Goal: Ask a question

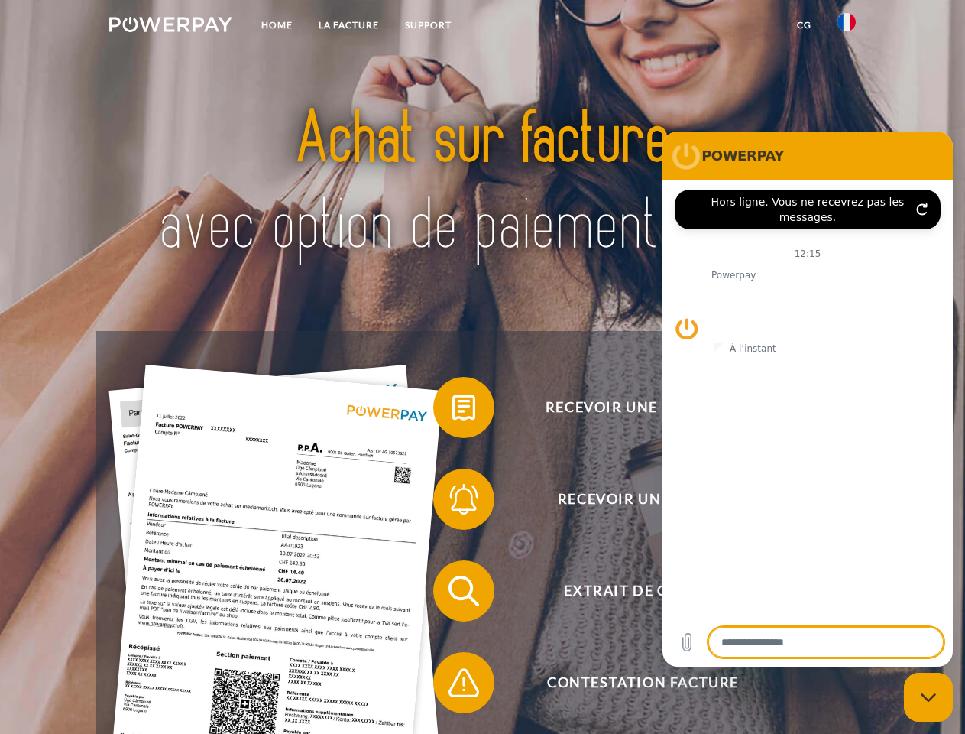
click at [170, 27] on img at bounding box center [170, 24] width 123 height 15
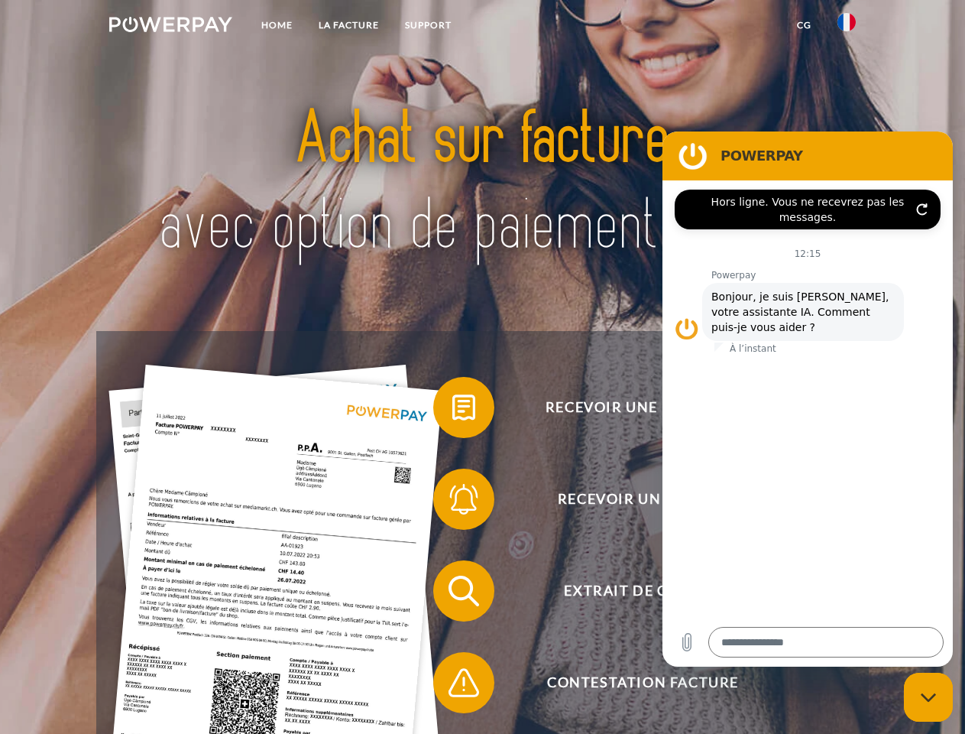
click at [847, 27] on img at bounding box center [847, 22] width 18 height 18
click at [804, 25] on link "CG" at bounding box center [804, 25] width 41 height 28
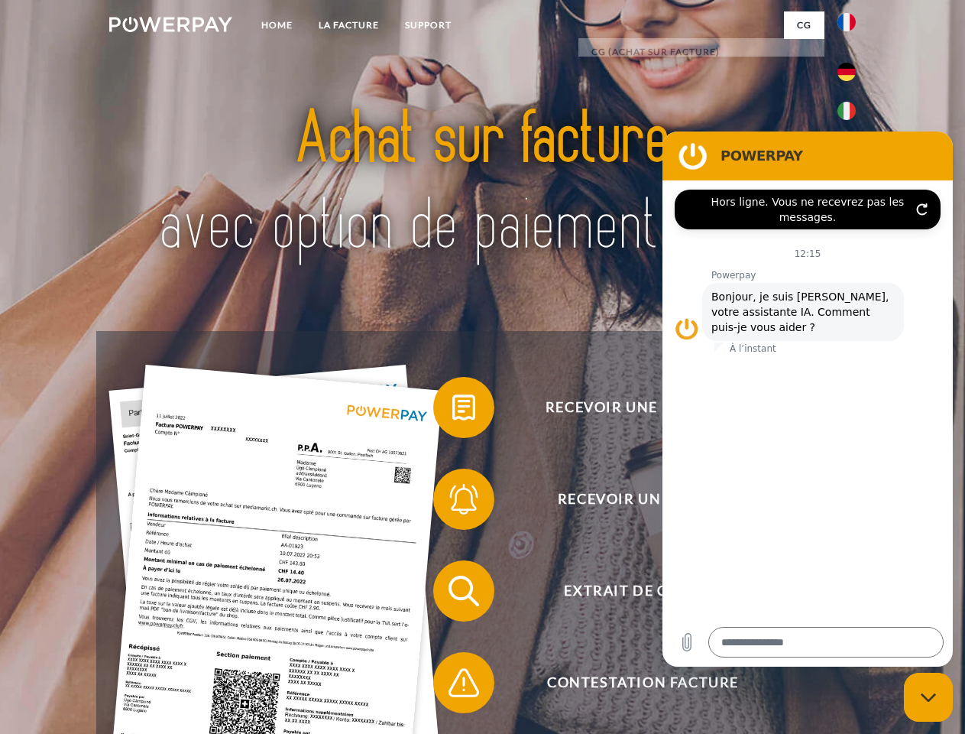
click at [452, 410] on span at bounding box center [441, 407] width 76 height 76
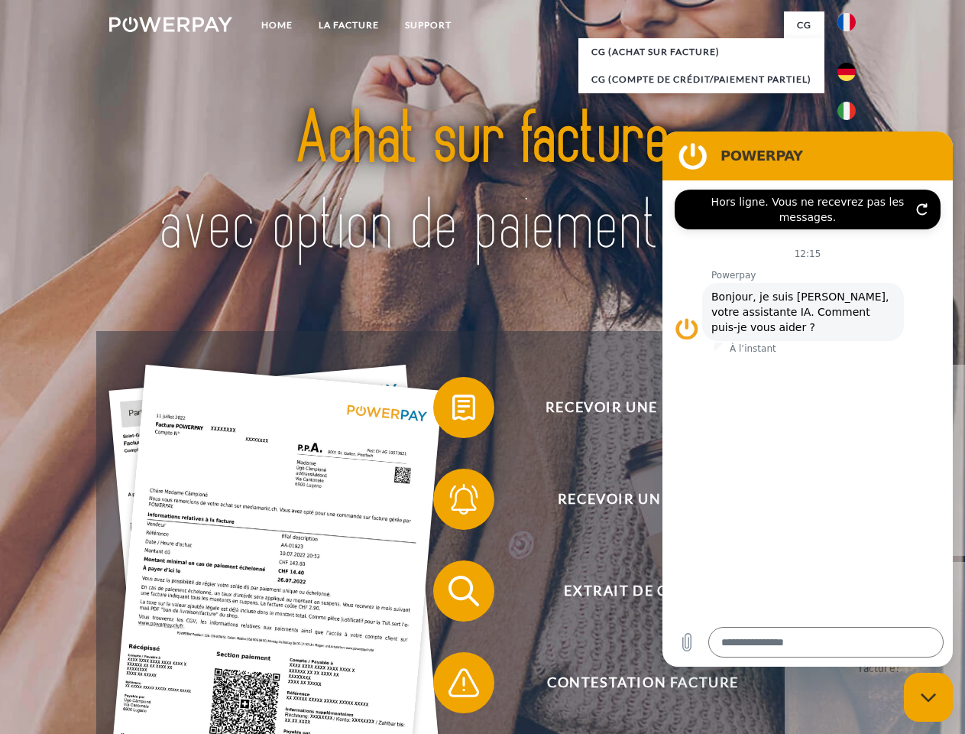
click at [452, 502] on span at bounding box center [441, 499] width 76 height 76
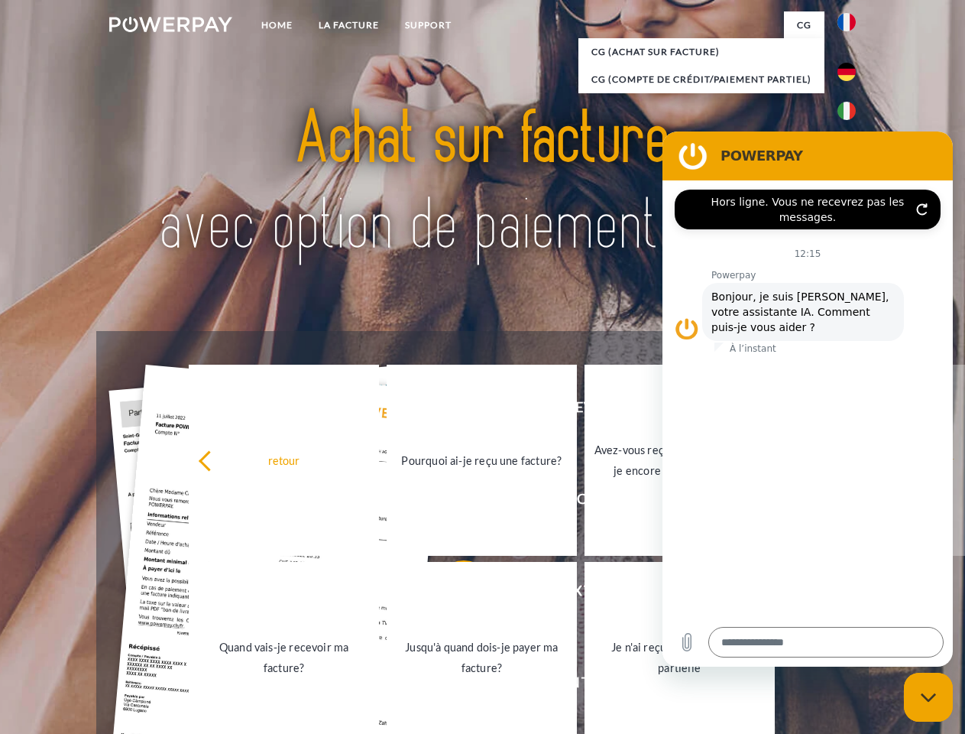
click at [452, 594] on link "Jusqu'à quand dois-je payer ma facture?" at bounding box center [482, 657] width 190 height 191
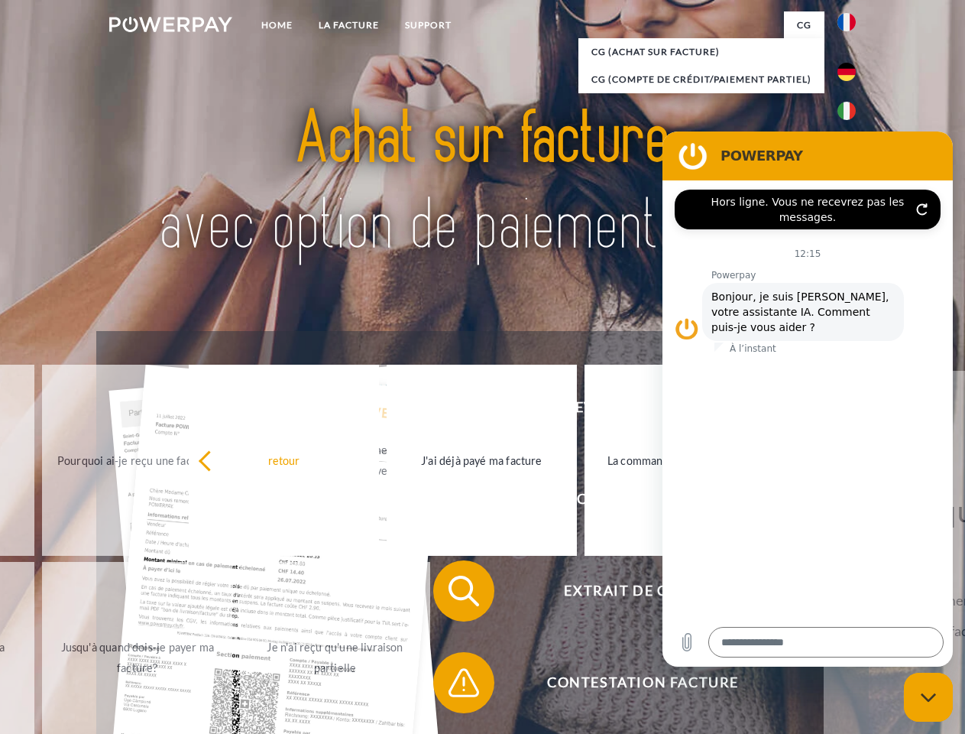
click at [452, 686] on span at bounding box center [441, 682] width 76 height 76
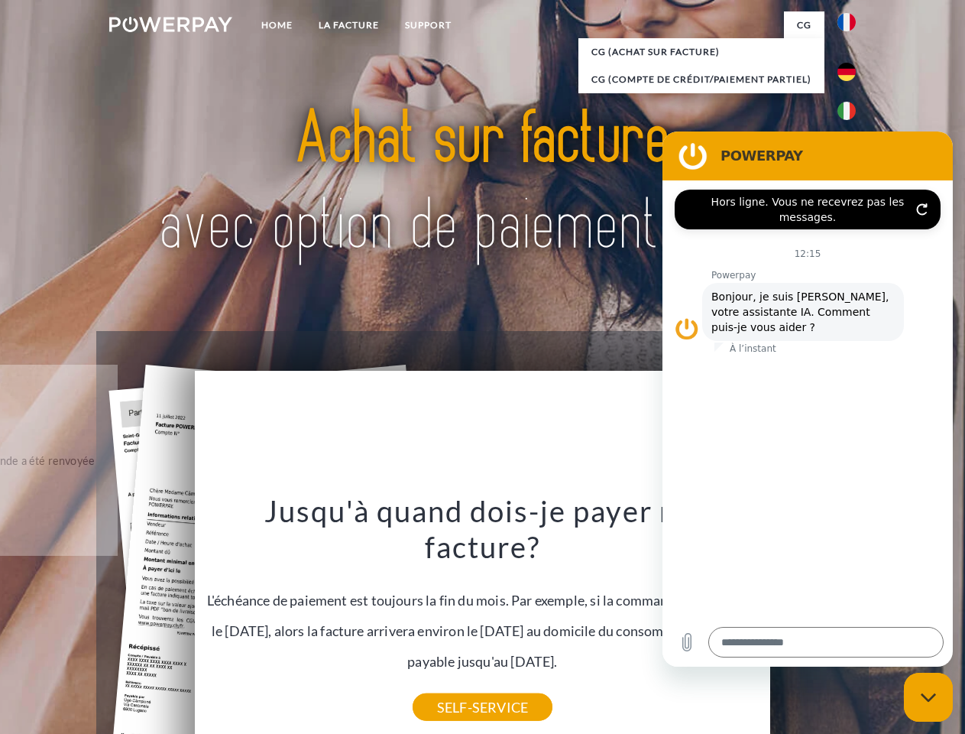
click at [929, 697] on icon "Fermer la fenêtre de messagerie" at bounding box center [929, 697] width 16 height 10
type textarea "*"
